Goal: Information Seeking & Learning: Understand process/instructions

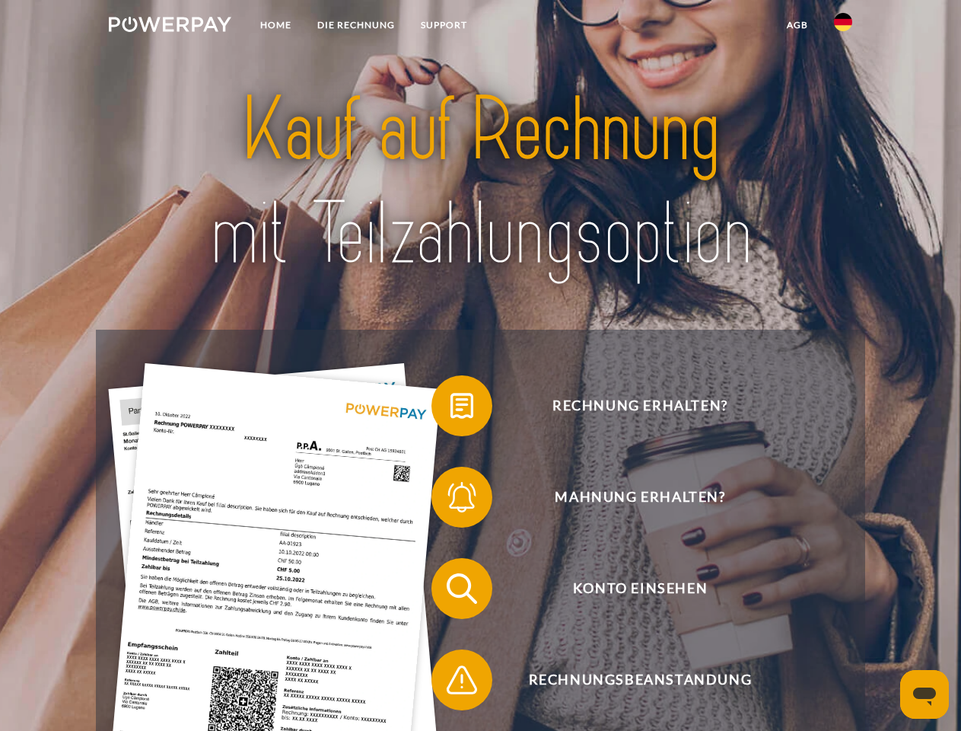
click at [170, 27] on img at bounding box center [170, 24] width 123 height 15
click at [843, 27] on img at bounding box center [843, 22] width 18 height 18
click at [797, 25] on link "agb" at bounding box center [797, 24] width 47 height 27
click at [451, 409] on span at bounding box center [439, 406] width 76 height 76
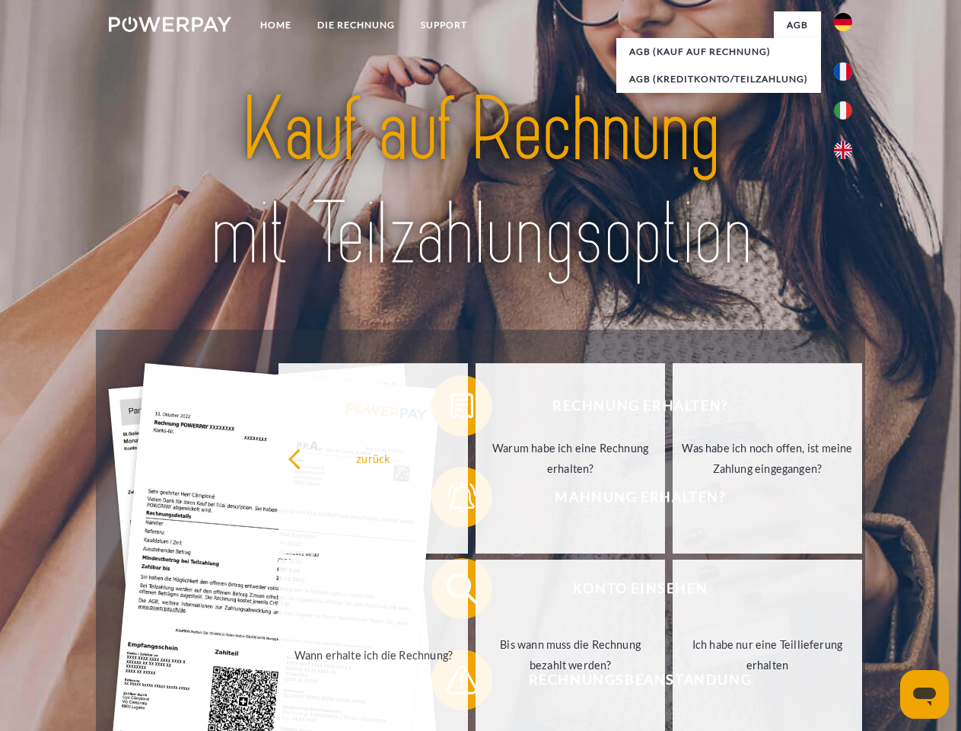
click at [451, 500] on div "Rechnung erhalten? Mahnung erhalten? Konto einsehen" at bounding box center [480, 634] width 769 height 609
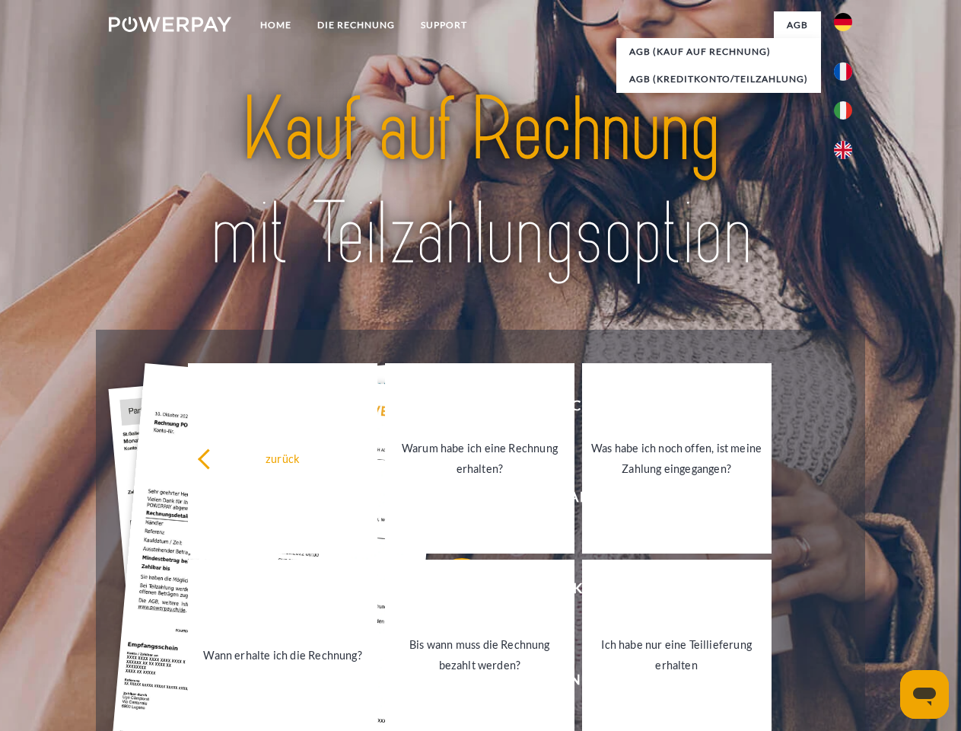
click at [451, 591] on link "Bis wann muss die Rechnung bezahlt werden?" at bounding box center [480, 654] width 190 height 190
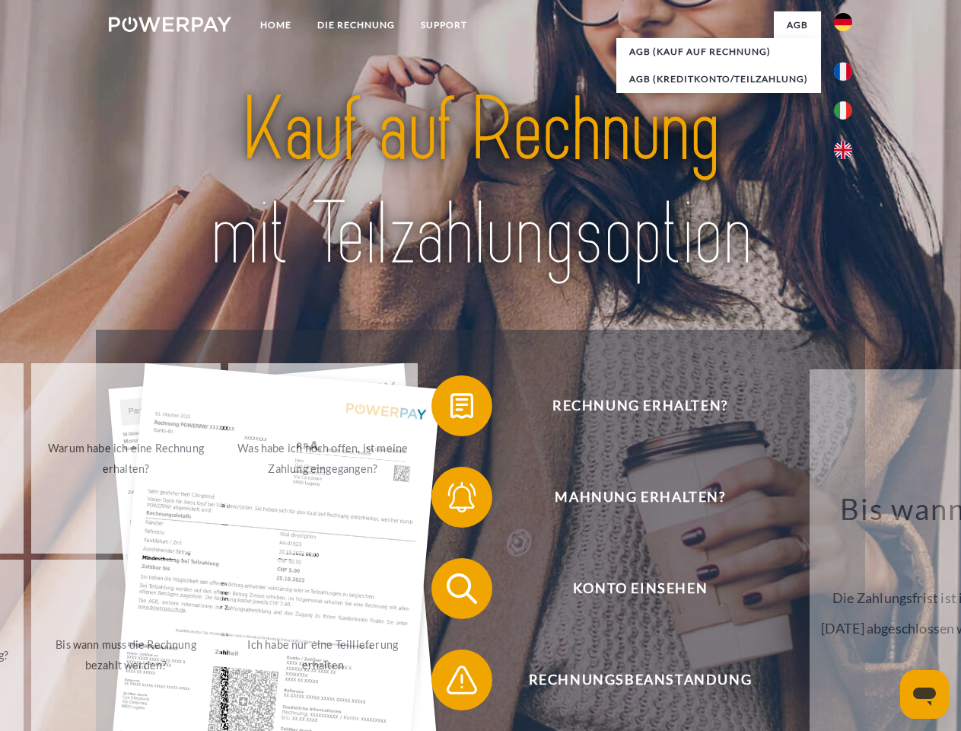
click at [451, 683] on span at bounding box center [439, 680] width 76 height 76
